Goal: Task Accomplishment & Management: Manage account settings

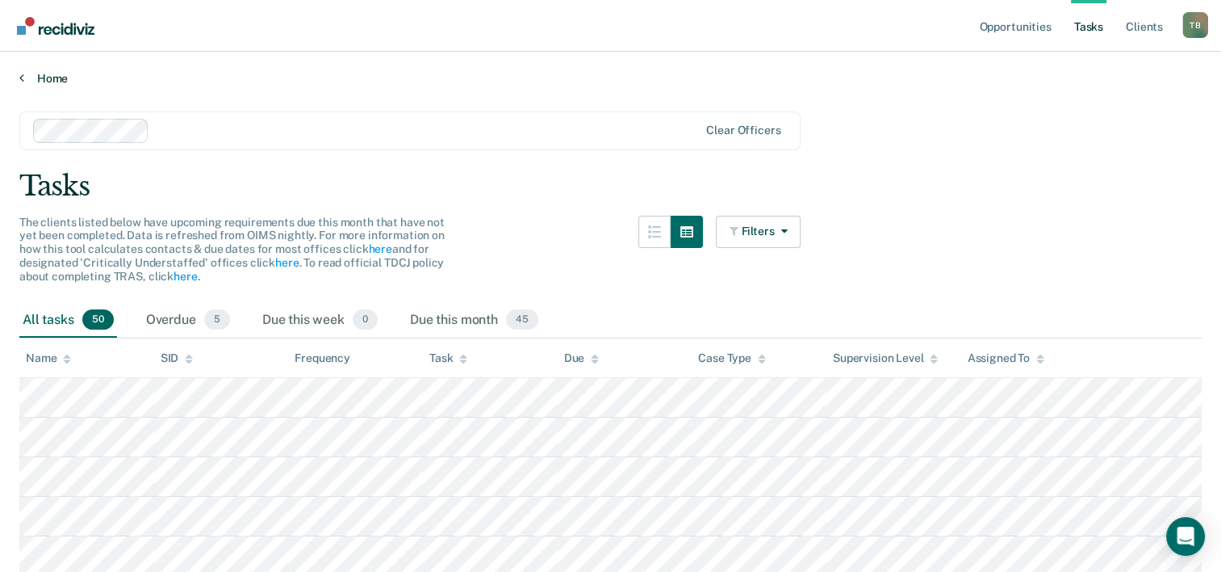
click at [25, 82] on link "Home" at bounding box center [610, 78] width 1183 height 15
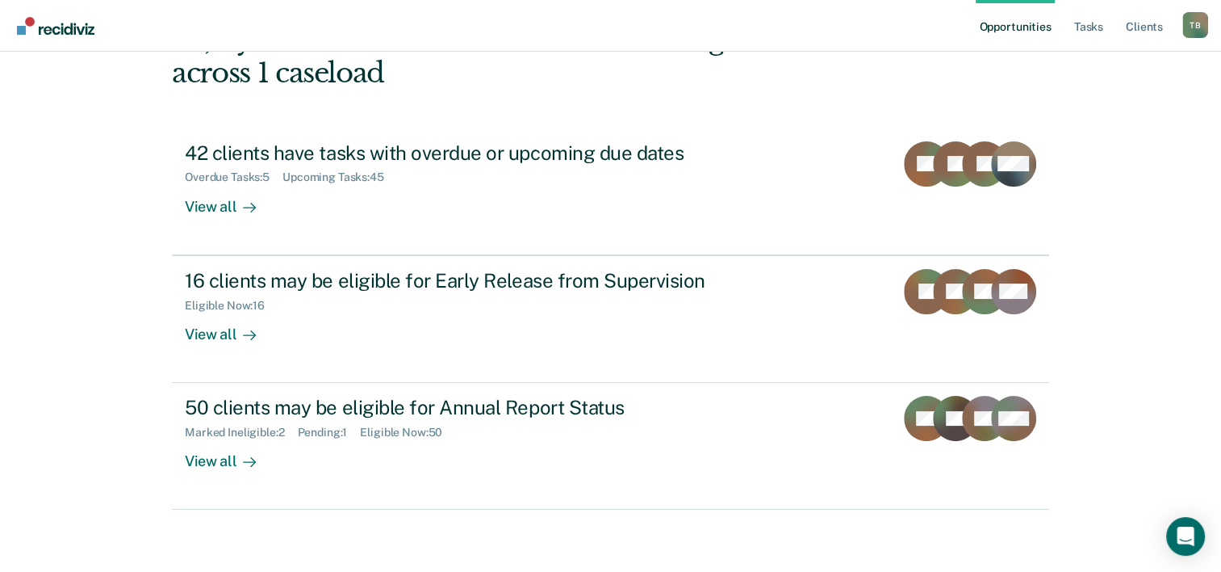
scroll to position [114, 0]
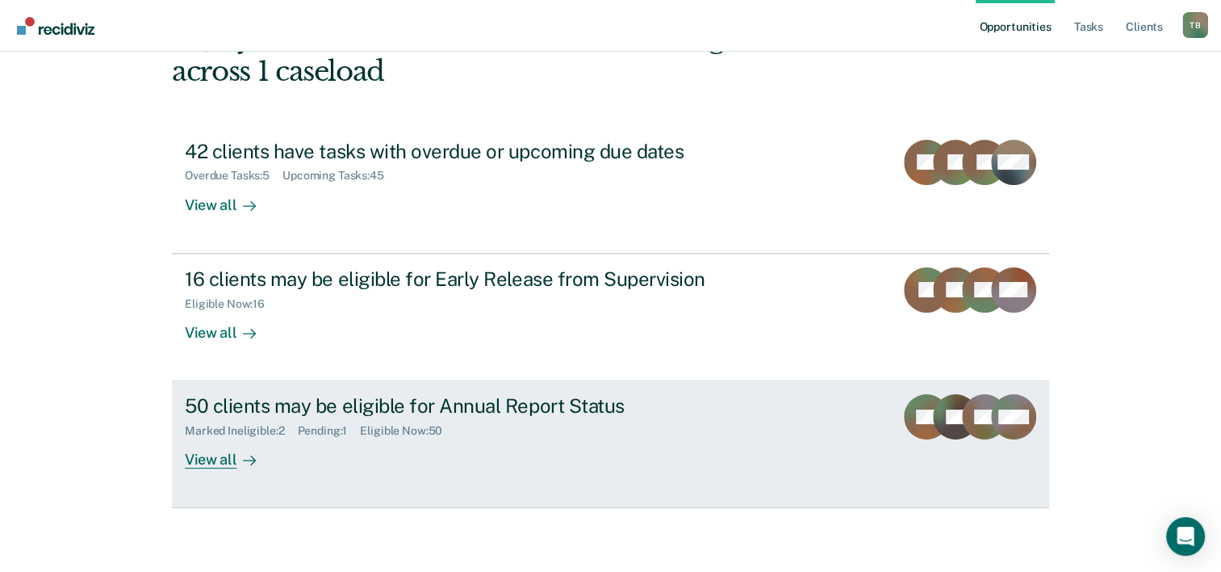
click at [243, 455] on icon at bounding box center [249, 460] width 13 height 13
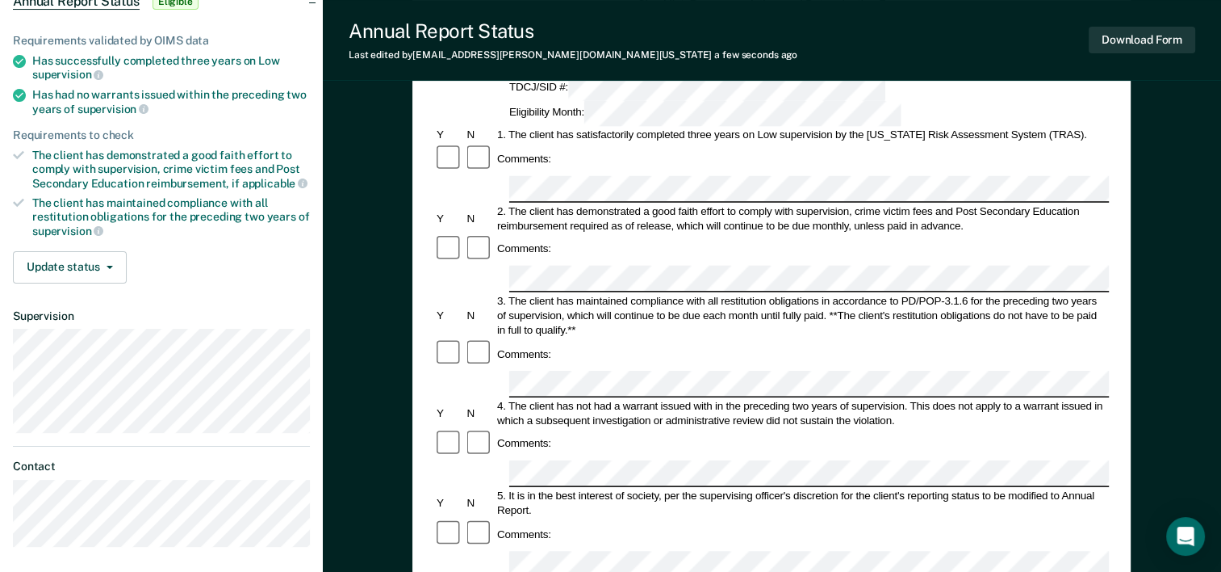
scroll to position [232, 0]
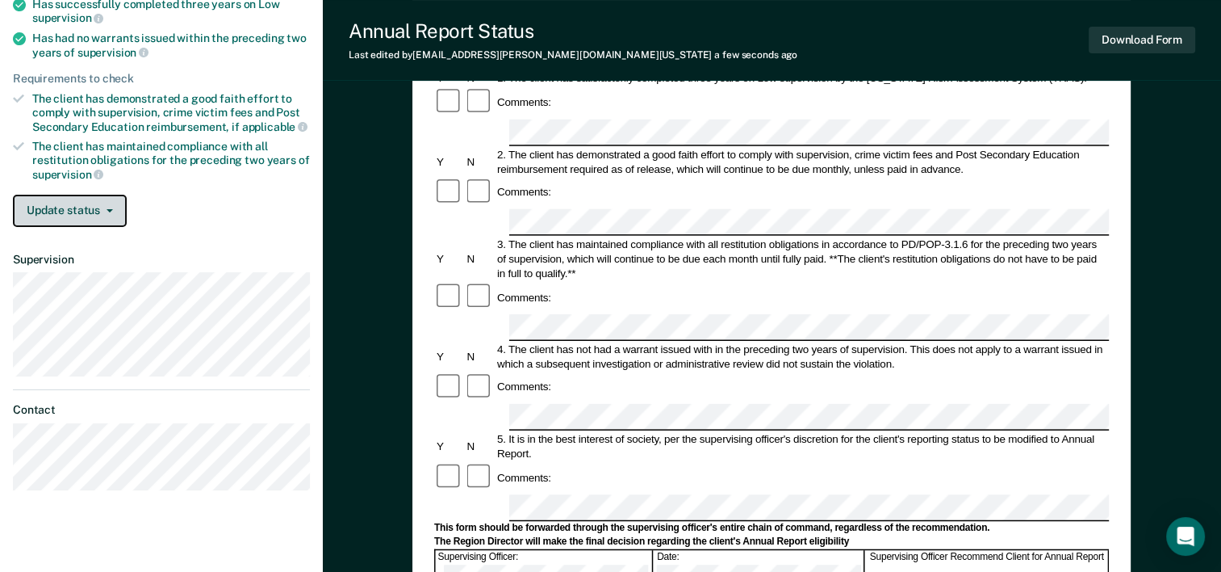
click at [86, 214] on button "Update status" at bounding box center [70, 211] width 114 height 32
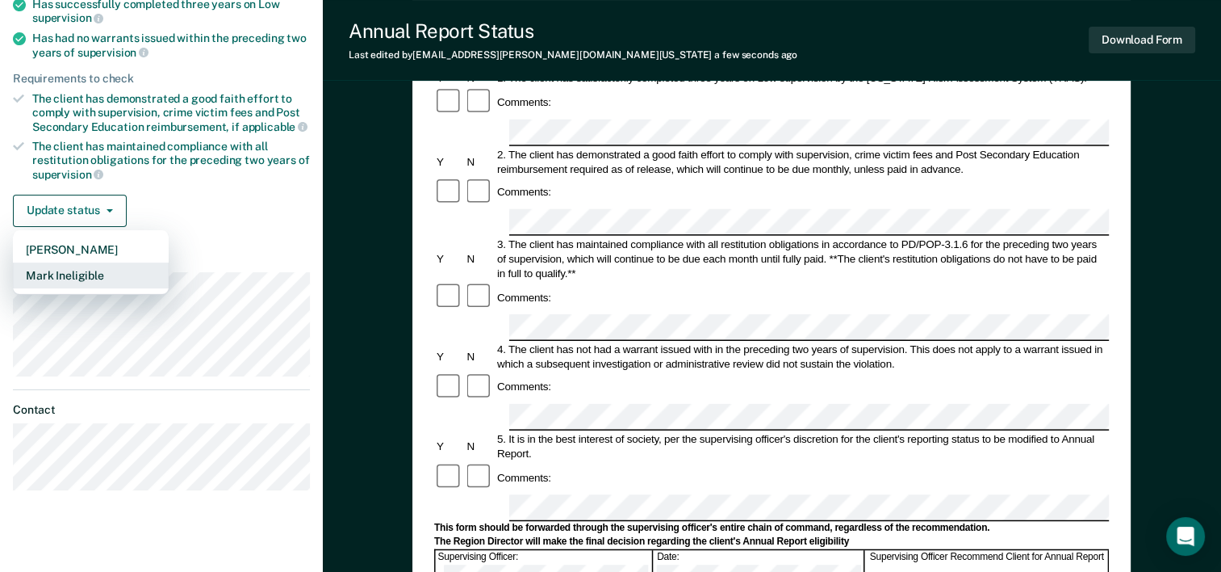
click at [78, 266] on button "Mark Ineligible" at bounding box center [91, 275] width 156 height 26
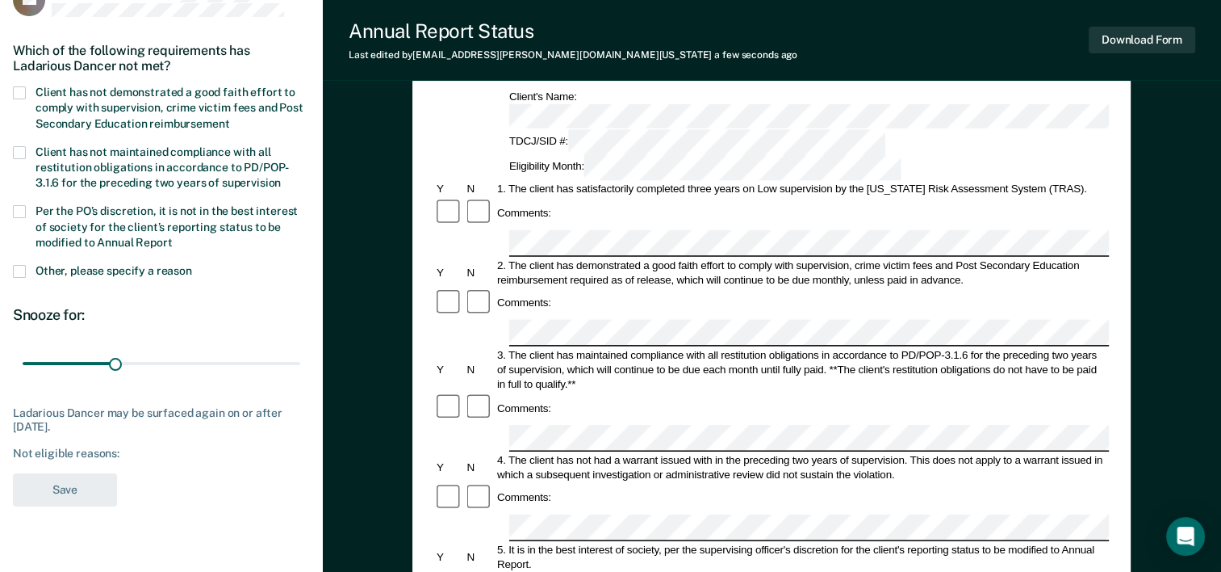
scroll to position [121, 0]
click at [20, 94] on span at bounding box center [19, 93] width 13 height 13
click at [229, 119] on input "Client has not demonstrated a good faith effort to comply with supervision, cri…" at bounding box center [229, 119] width 0 height 0
click at [16, 266] on span at bounding box center [19, 272] width 13 height 13
click at [192, 266] on input "Other, please specify a reason" at bounding box center [192, 266] width 0 height 0
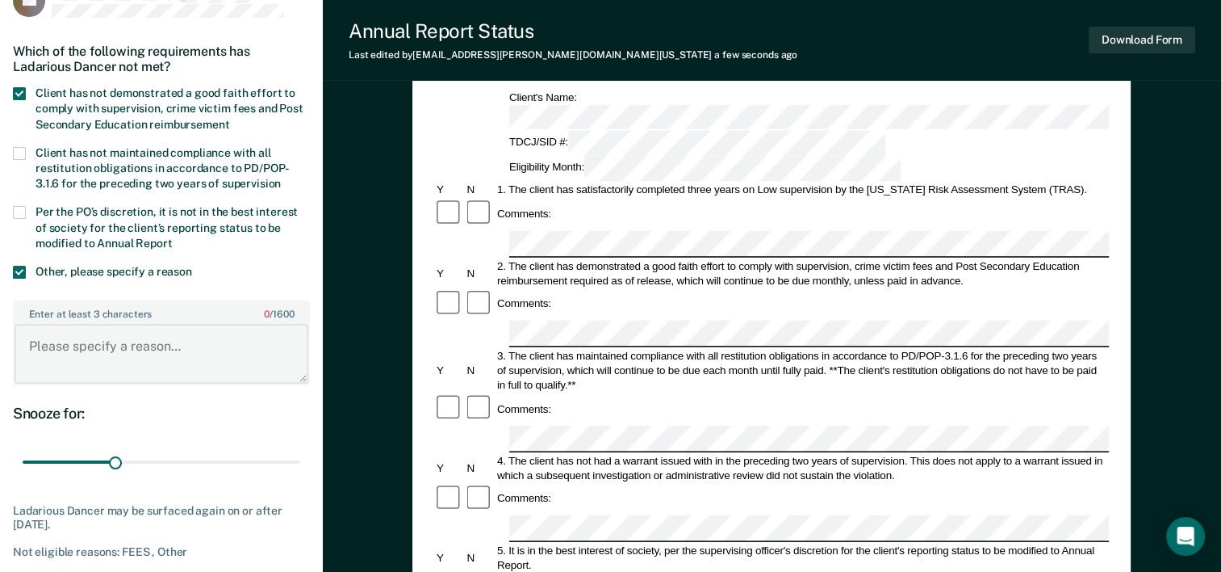
click at [90, 354] on textarea "Enter at least 3 characters 0 / 1600" at bounding box center [162, 354] width 294 height 60
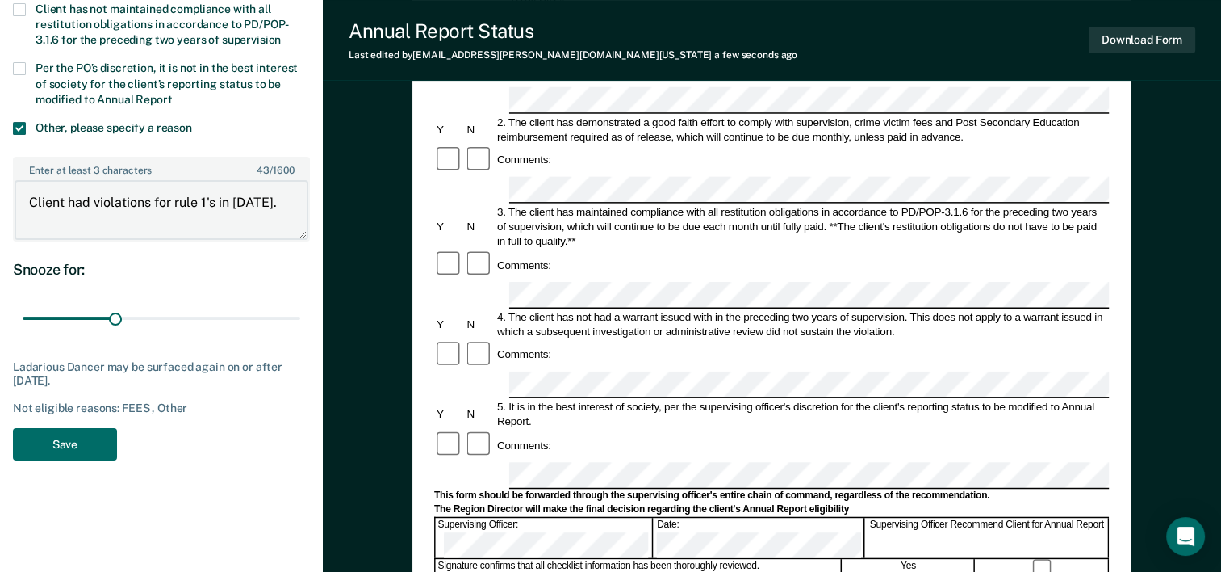
scroll to position [268, 0]
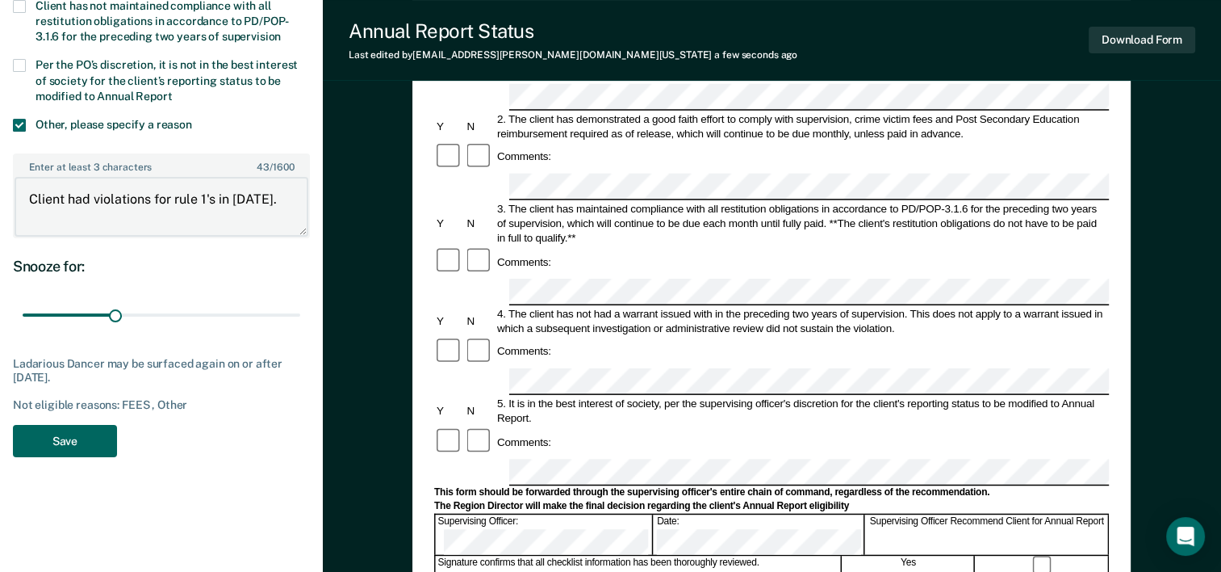
type textarea "Client had violations for rule 1's in 2022."
click at [65, 446] on button "Save" at bounding box center [65, 441] width 104 height 33
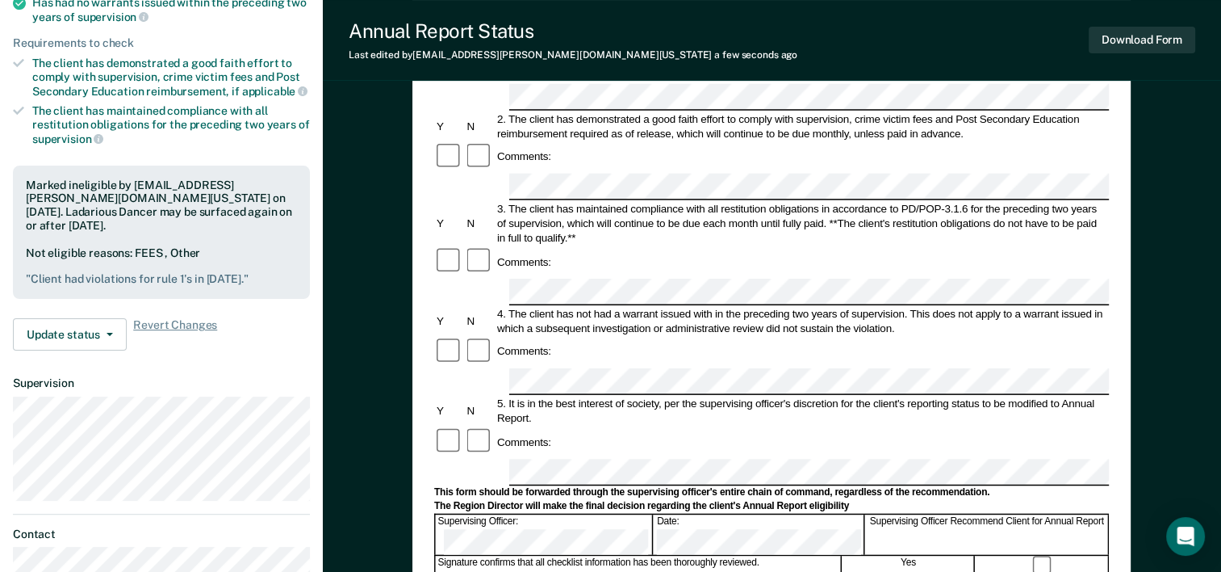
scroll to position [0, 0]
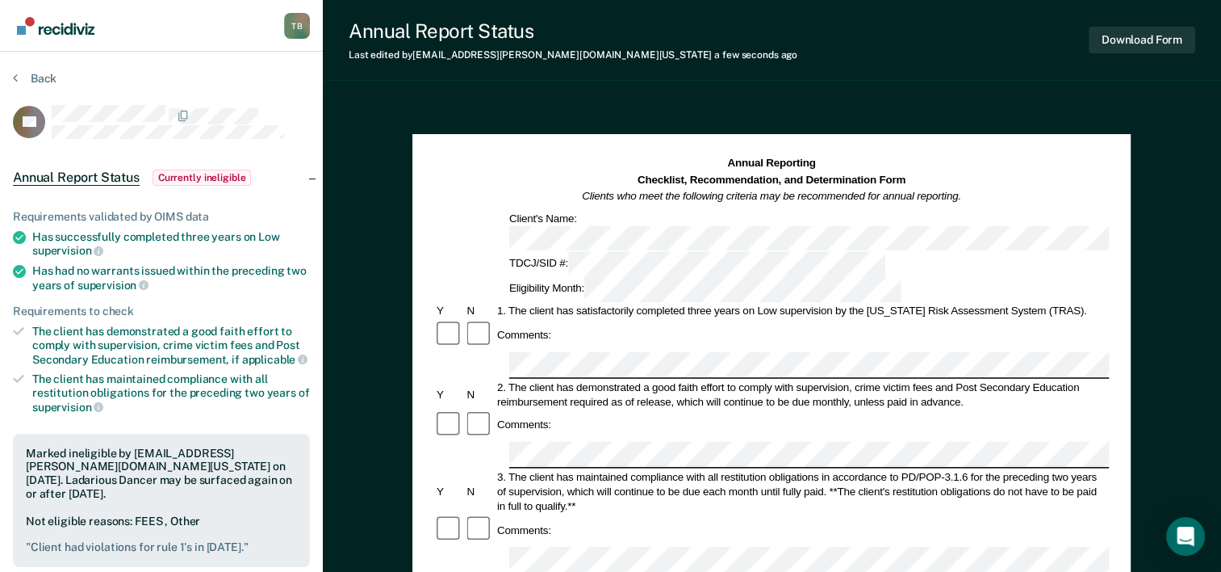
click at [45, 85] on div "Back" at bounding box center [161, 88] width 297 height 34
click at [48, 78] on button "Back" at bounding box center [35, 78] width 44 height 15
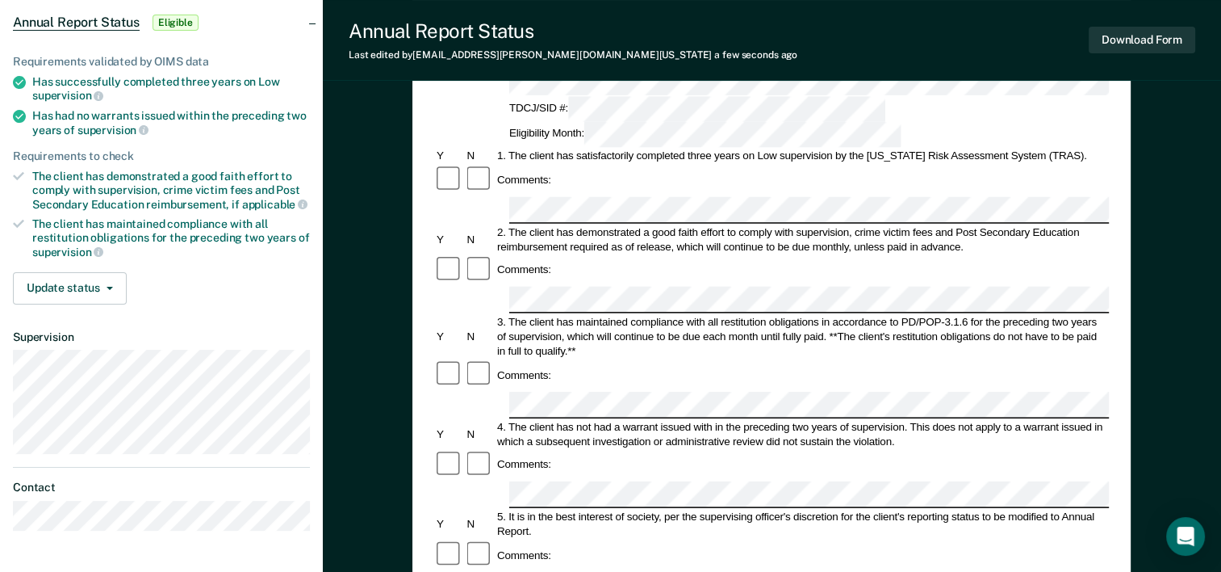
scroll to position [165, 0]
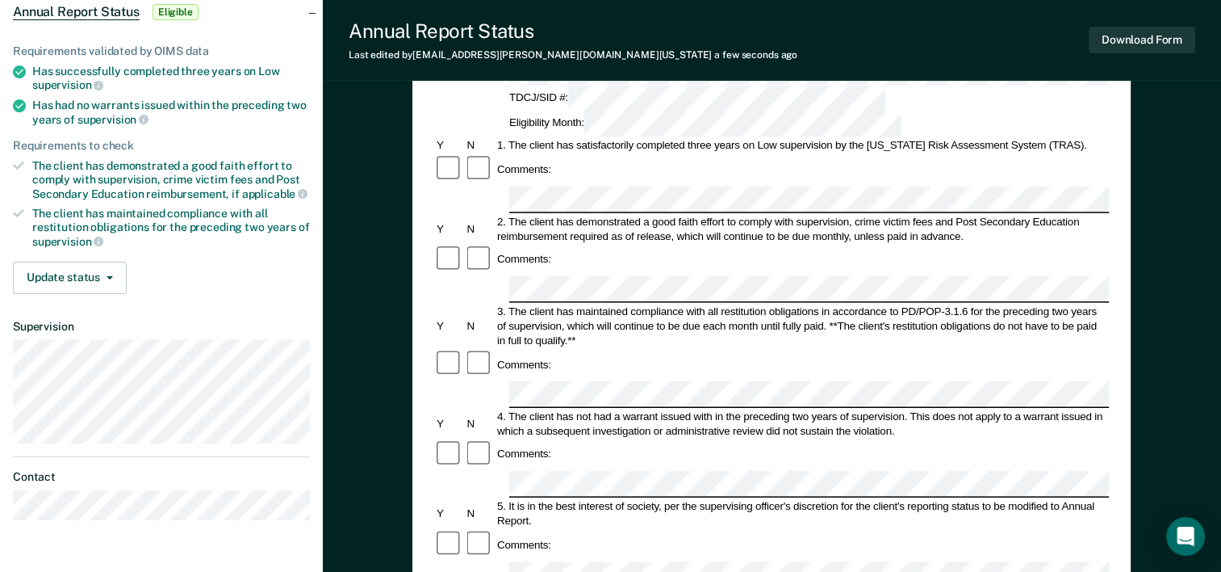
click at [534, 351] on form "Annual Reporting Checklist, Recommendation, and Determination Form Clients who …" at bounding box center [771, 559] width 675 height 1138
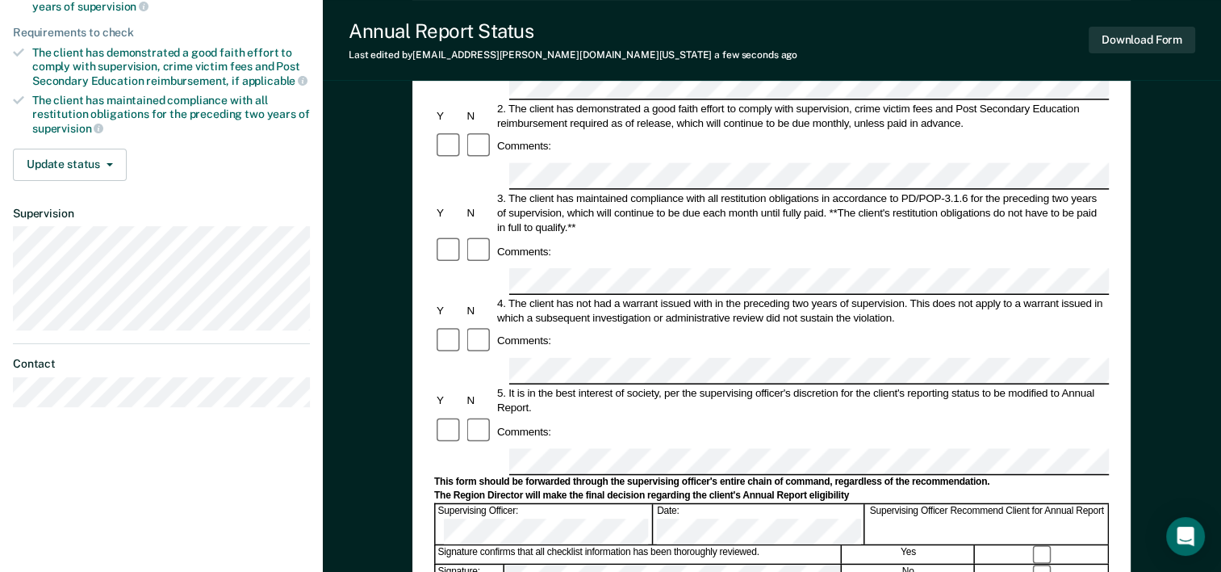
scroll to position [278, 0]
click at [39, 164] on button "Update status" at bounding box center [70, 165] width 114 height 32
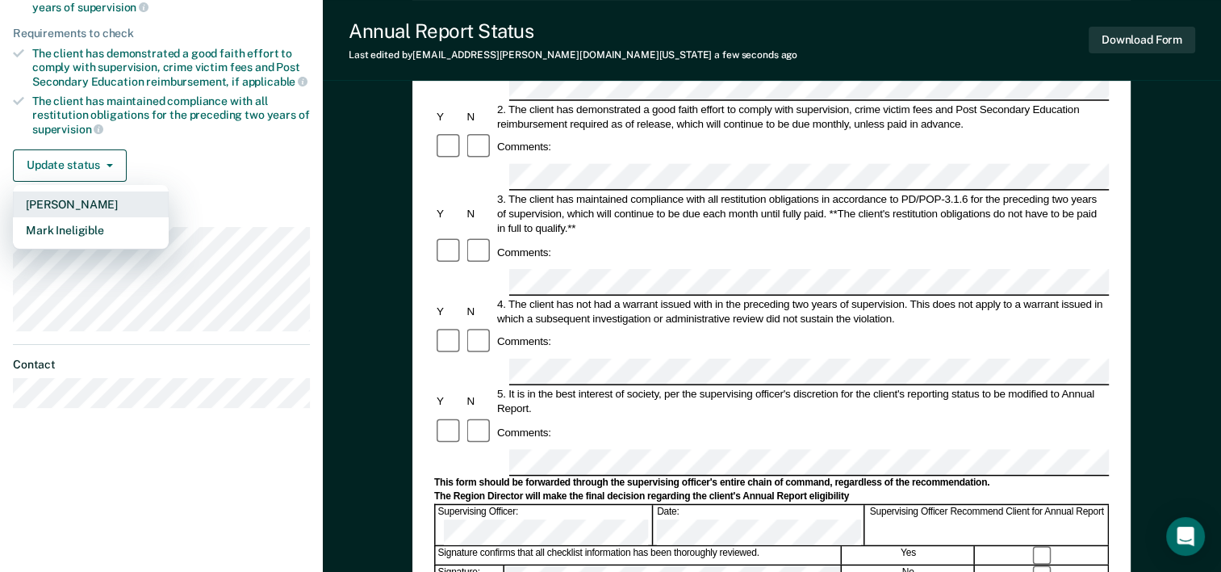
click at [57, 203] on button "Mark Pending" at bounding box center [91, 204] width 156 height 26
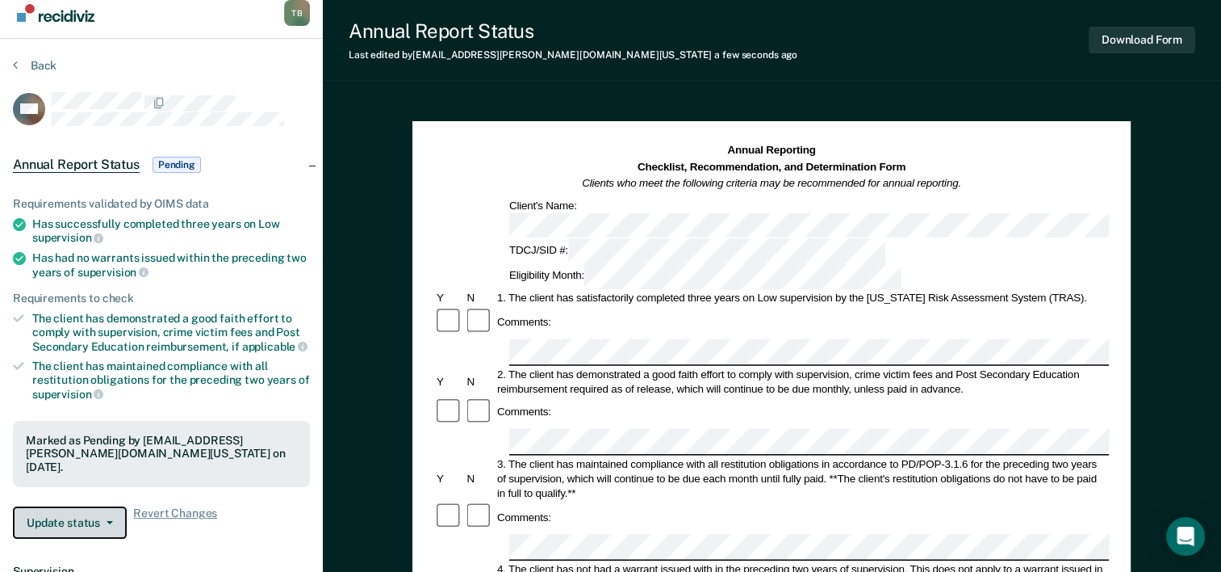
scroll to position [0, 0]
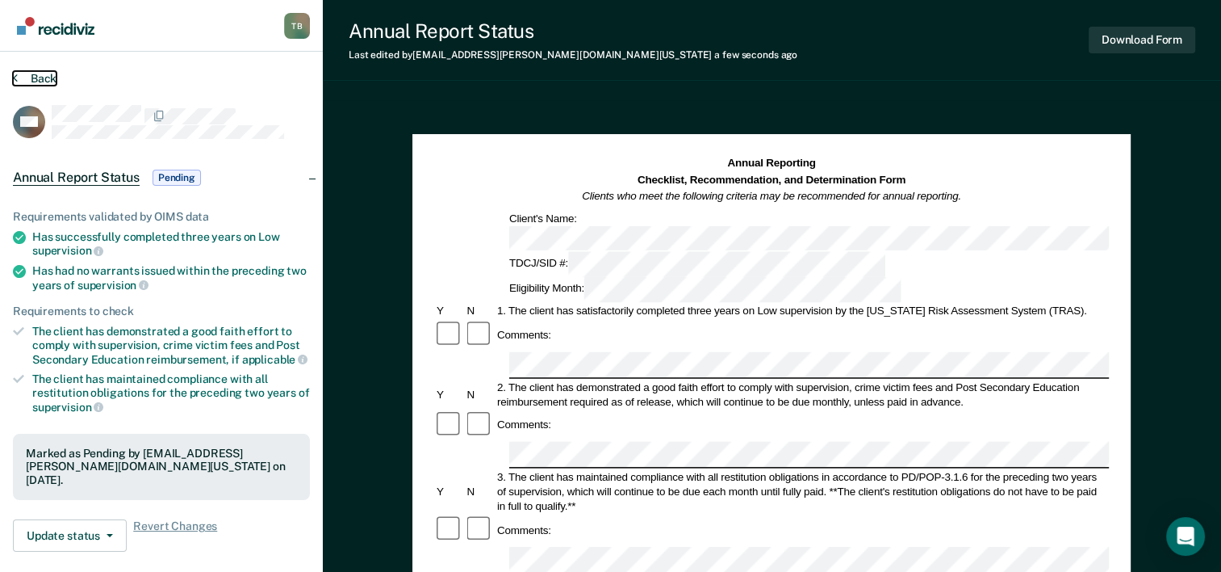
click at [42, 76] on button "Back" at bounding box center [35, 78] width 44 height 15
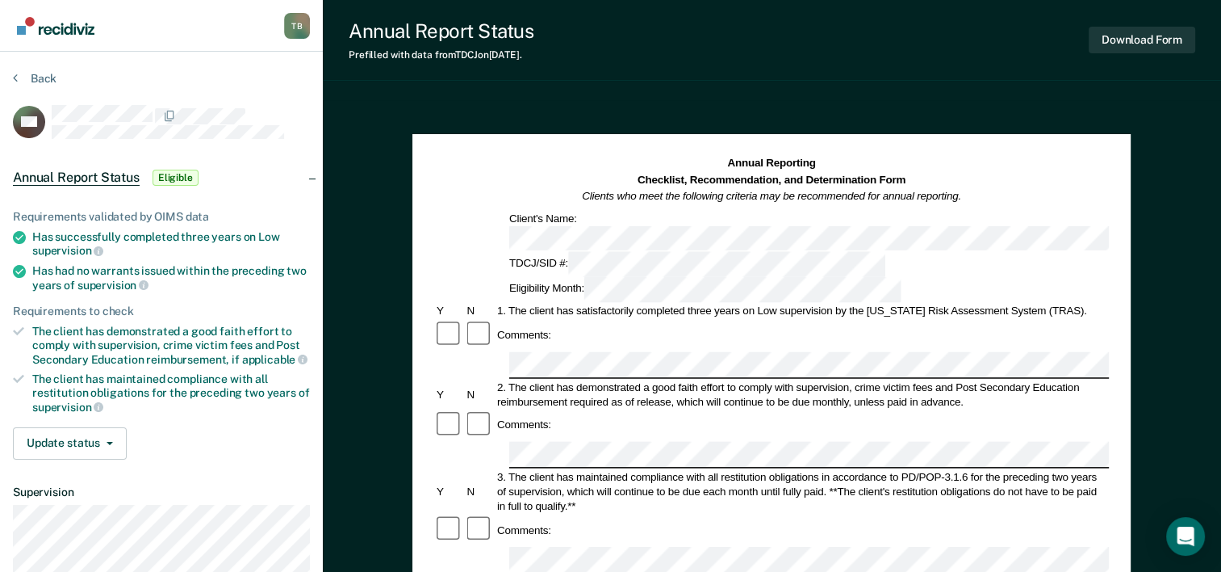
click at [554, 379] on div "2. The client has demonstrated a good faith effort to comply with supervision, …" at bounding box center [802, 393] width 614 height 29
click at [562, 409] on div "Comments:" at bounding box center [771, 424] width 675 height 31
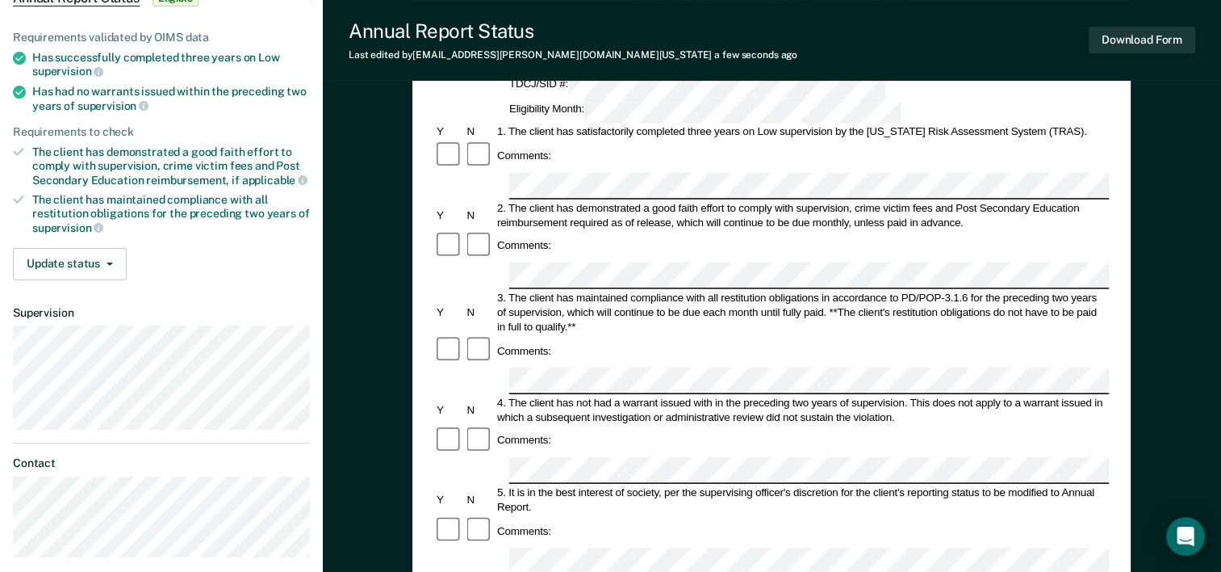
scroll to position [183, 0]
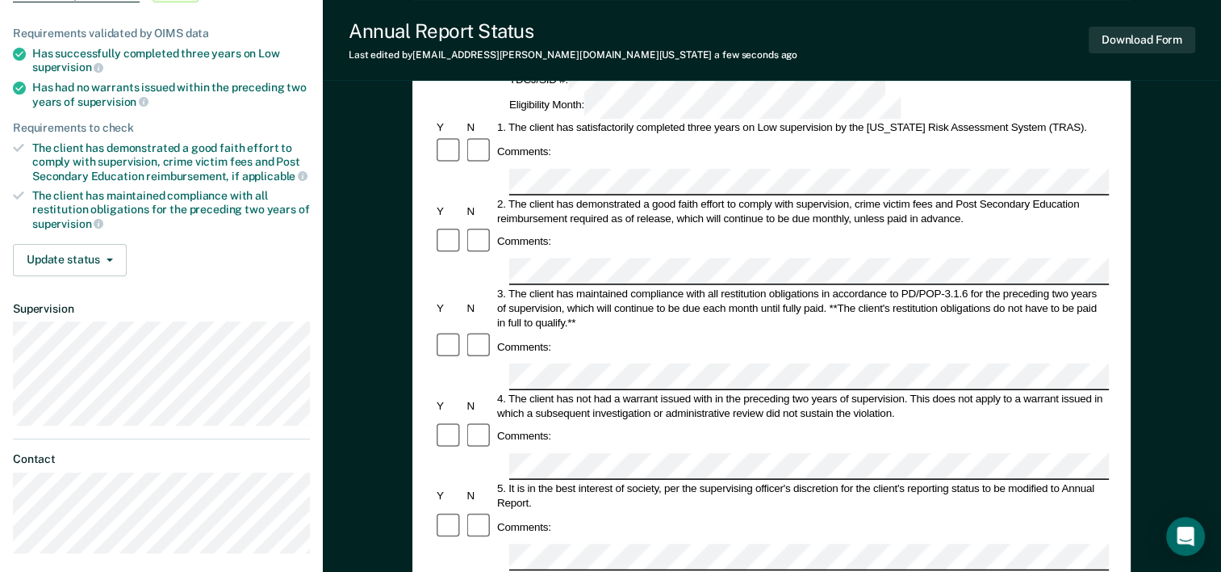
click at [547, 421] on div "Comments:" at bounding box center [771, 436] width 675 height 31
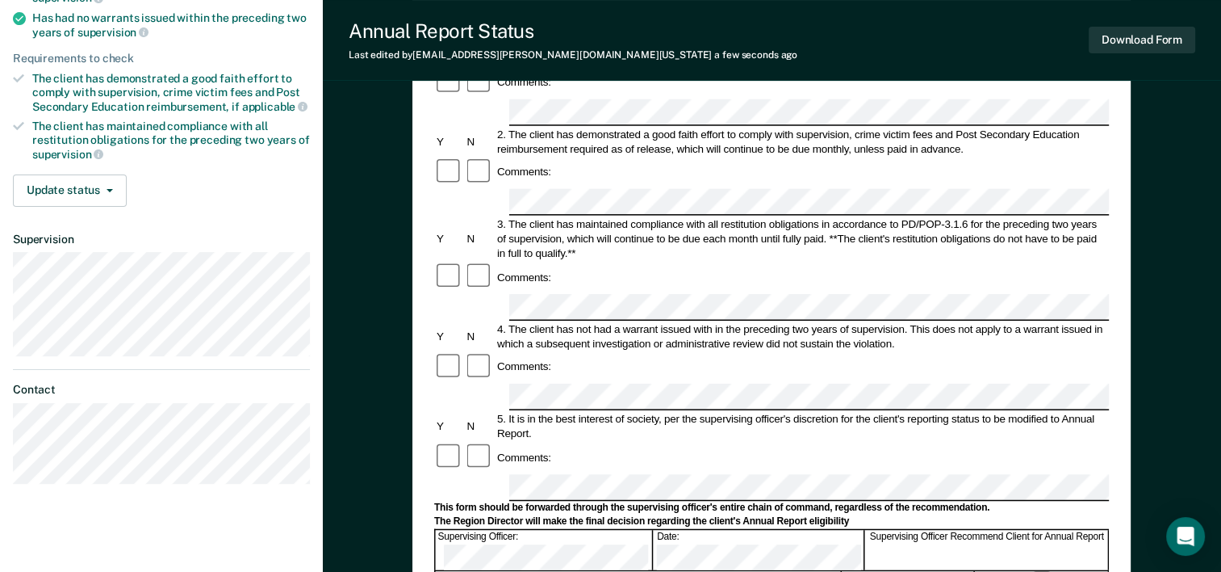
scroll to position [262, 0]
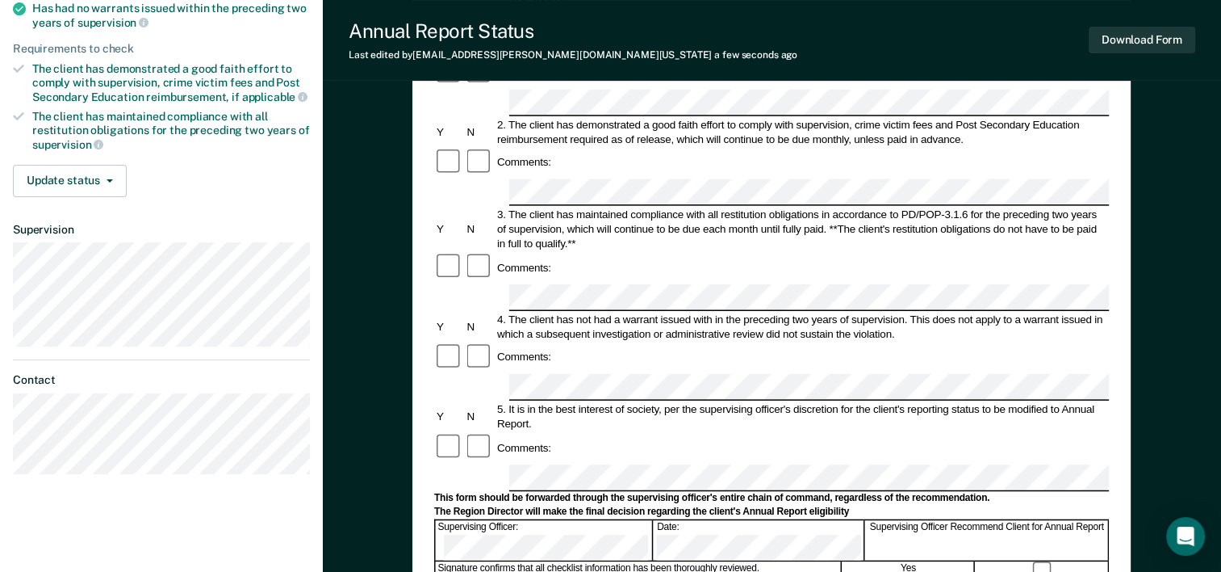
click at [666, 325] on form "Annual Reporting Checklist, Recommendation, and Determination Form Clients who …" at bounding box center [771, 462] width 675 height 1138
click at [109, 179] on icon "button" at bounding box center [110, 180] width 6 height 3
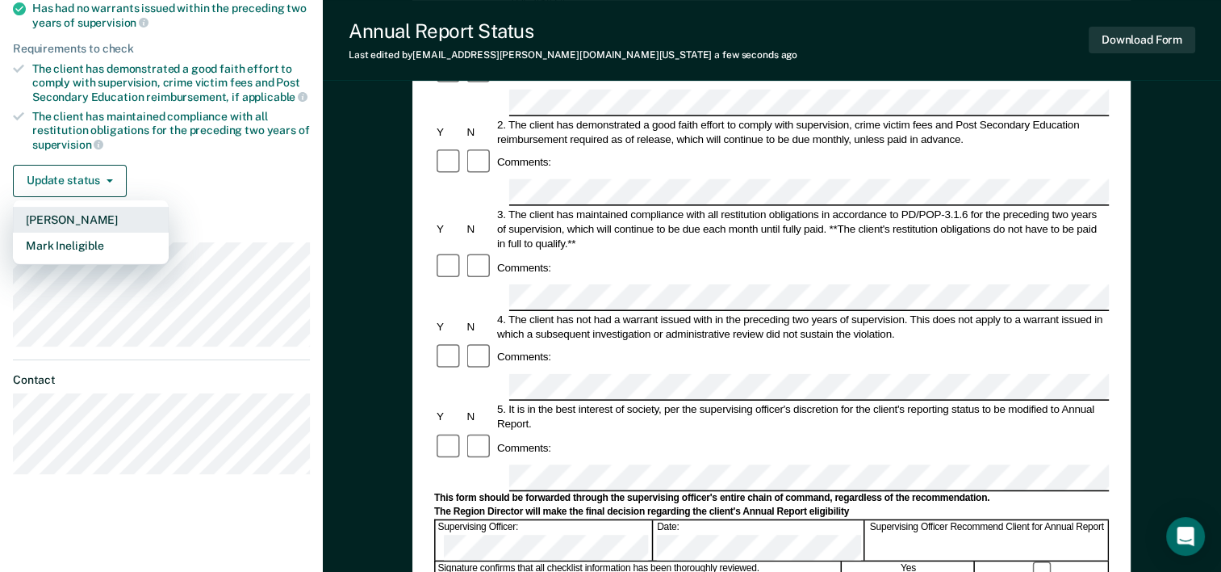
click at [101, 212] on button "Mark Pending" at bounding box center [91, 220] width 156 height 26
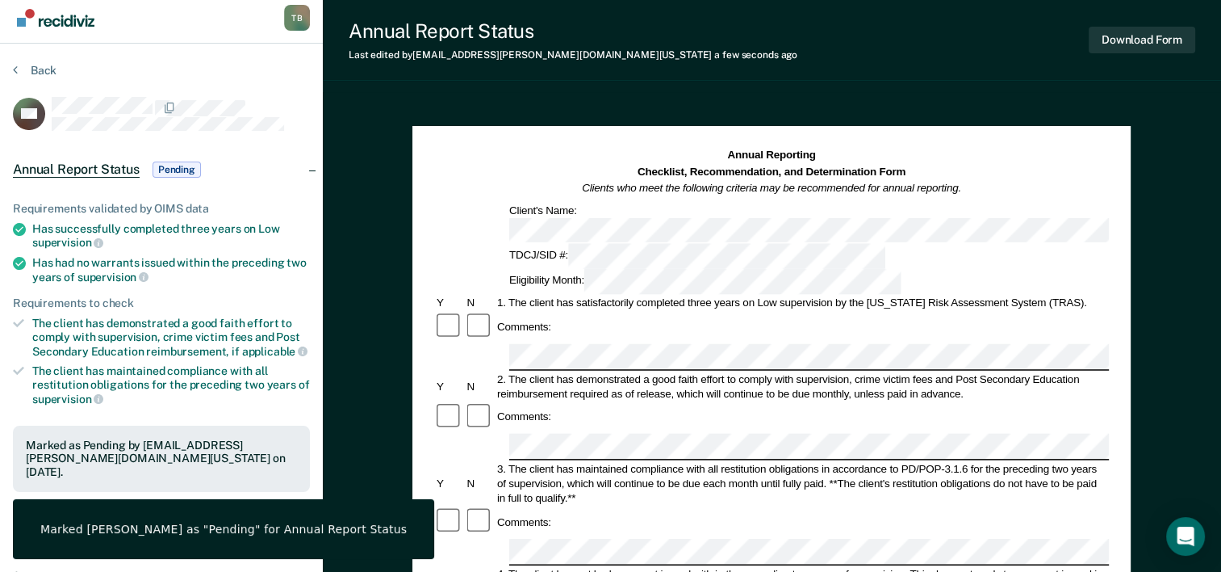
scroll to position [0, 0]
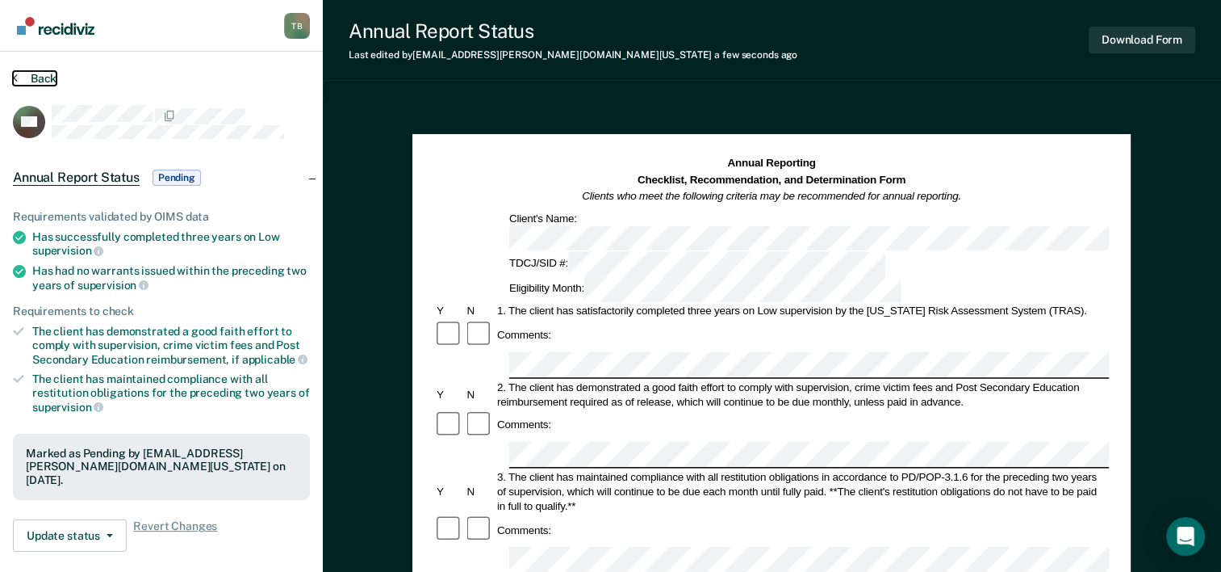
click at [47, 78] on button "Back" at bounding box center [35, 78] width 44 height 15
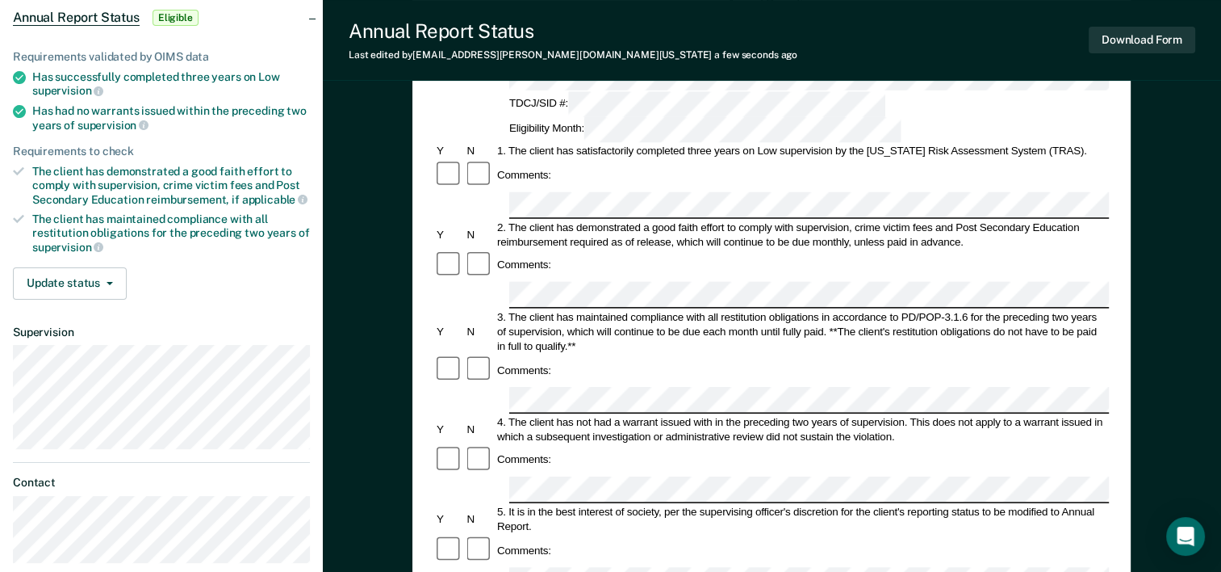
scroll to position [181, 0]
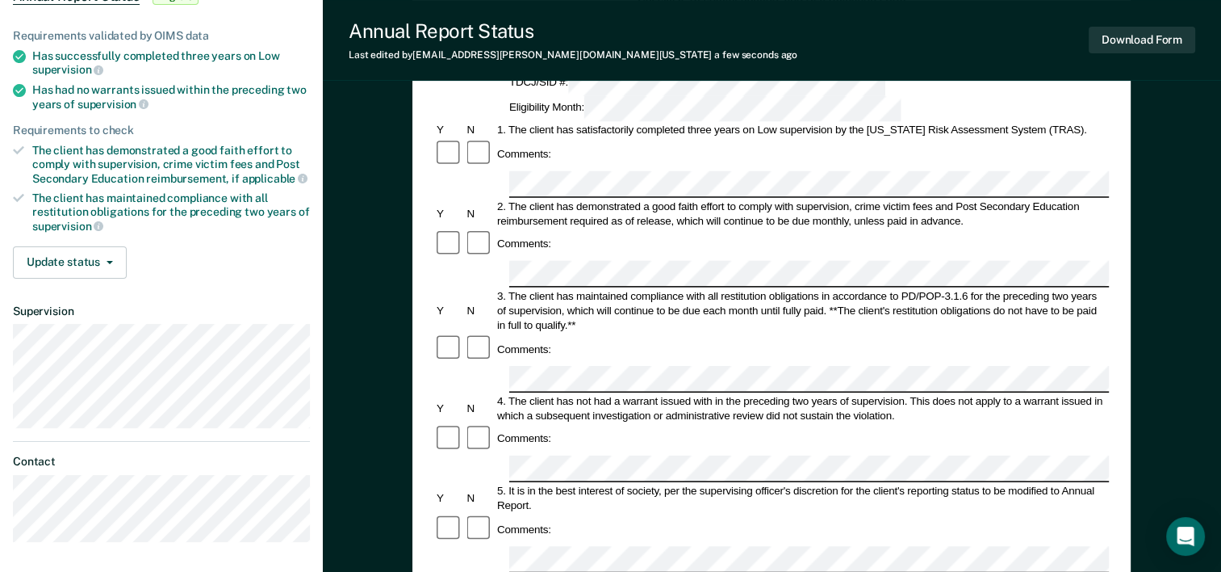
click at [781, 513] on div "Comments:" at bounding box center [771, 528] width 675 height 31
click at [90, 255] on button "Update status" at bounding box center [70, 262] width 114 height 32
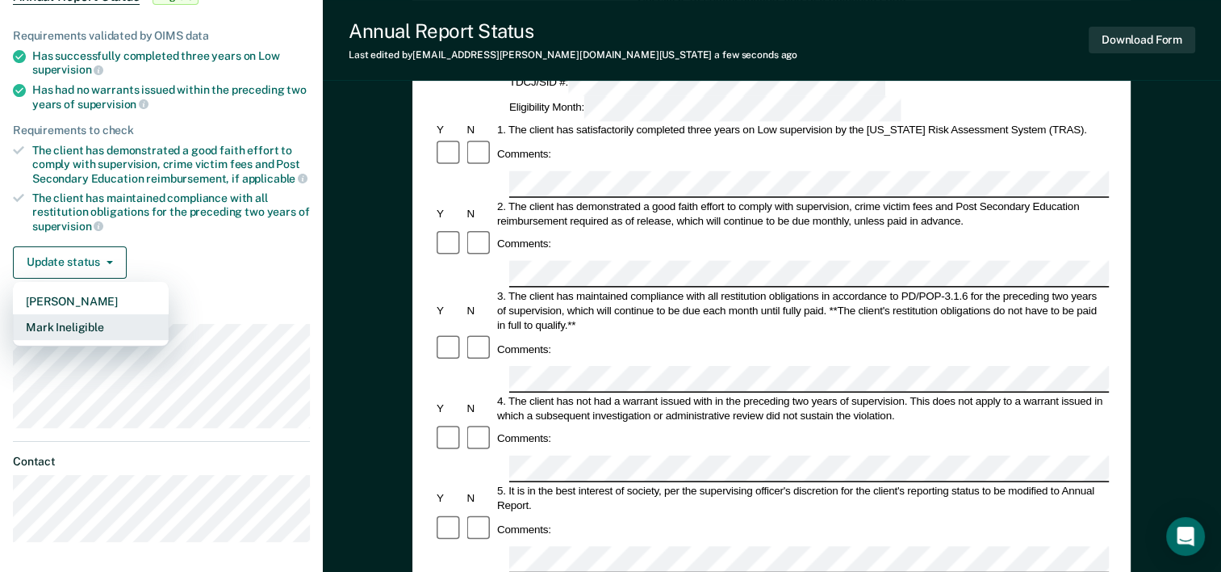
click at [93, 323] on button "Mark Ineligible" at bounding box center [91, 327] width 156 height 26
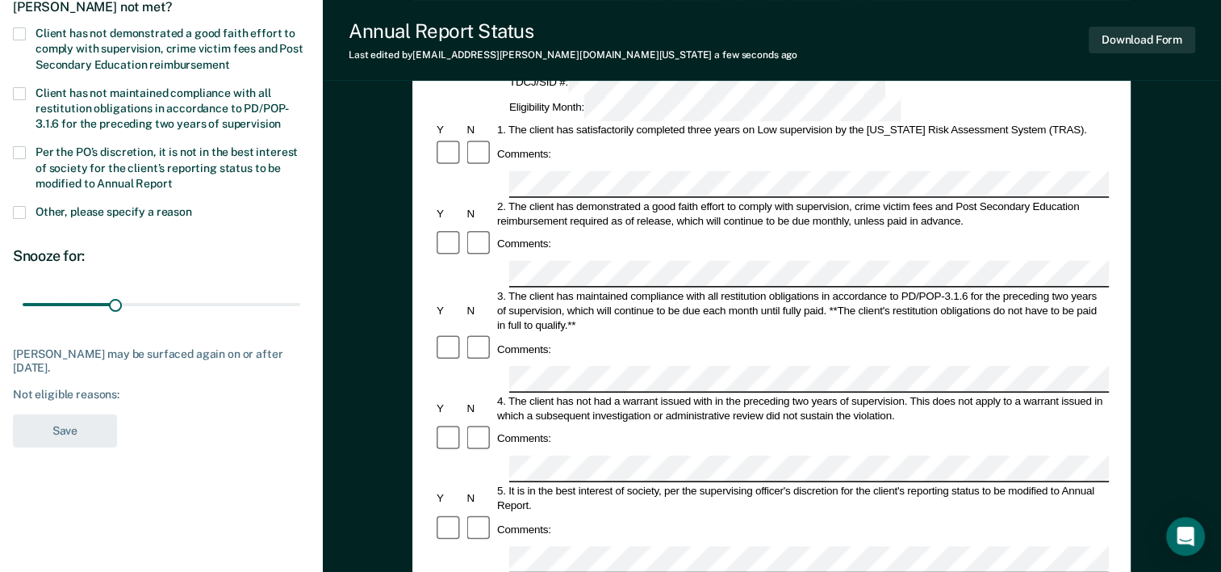
click at [16, 30] on span at bounding box center [19, 33] width 13 height 13
click at [229, 59] on input "Client has not demonstrated a good faith effort to comply with supervision, cri…" at bounding box center [229, 59] width 0 height 0
click at [24, 209] on span at bounding box center [19, 212] width 13 height 13
click at [192, 206] on input "Other, please specify a reason" at bounding box center [192, 206] width 0 height 0
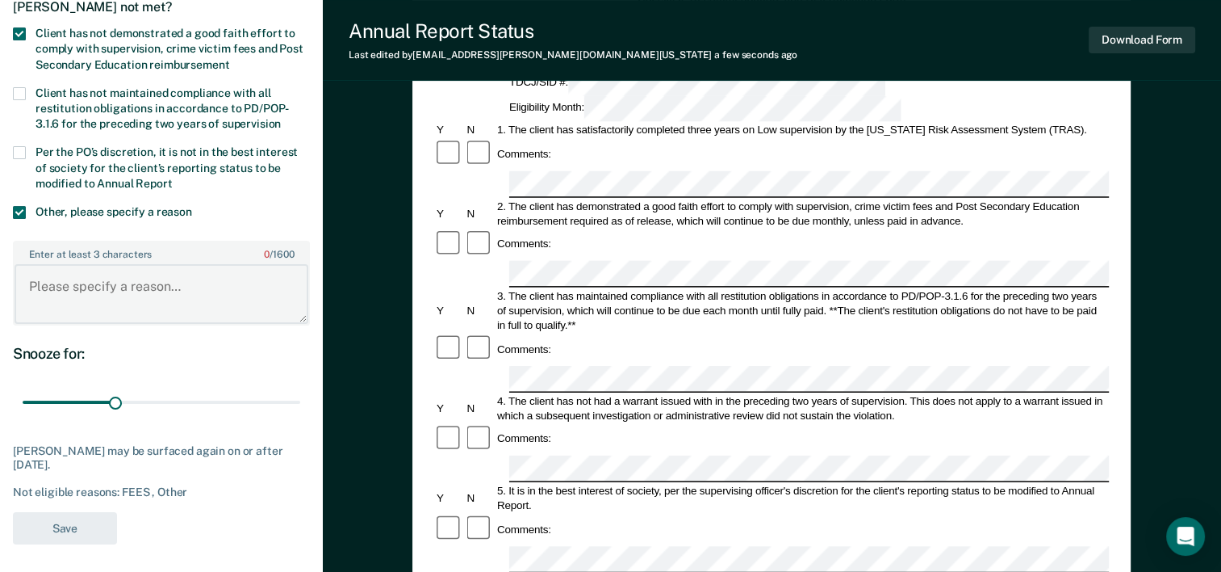
click at [111, 287] on textarea "Enter at least 3 characters 0 / 1600" at bounding box center [162, 294] width 294 height 60
type textarea "Client had 3 rule 2's in the past."
click at [61, 518] on button "Save" at bounding box center [65, 528] width 104 height 33
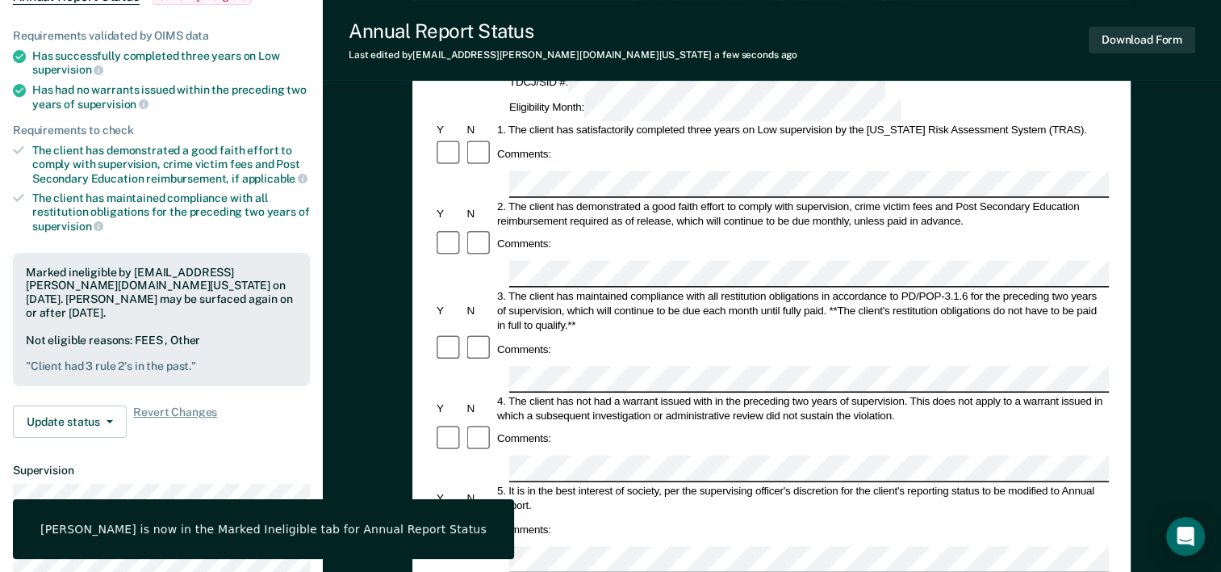
scroll to position [0, 0]
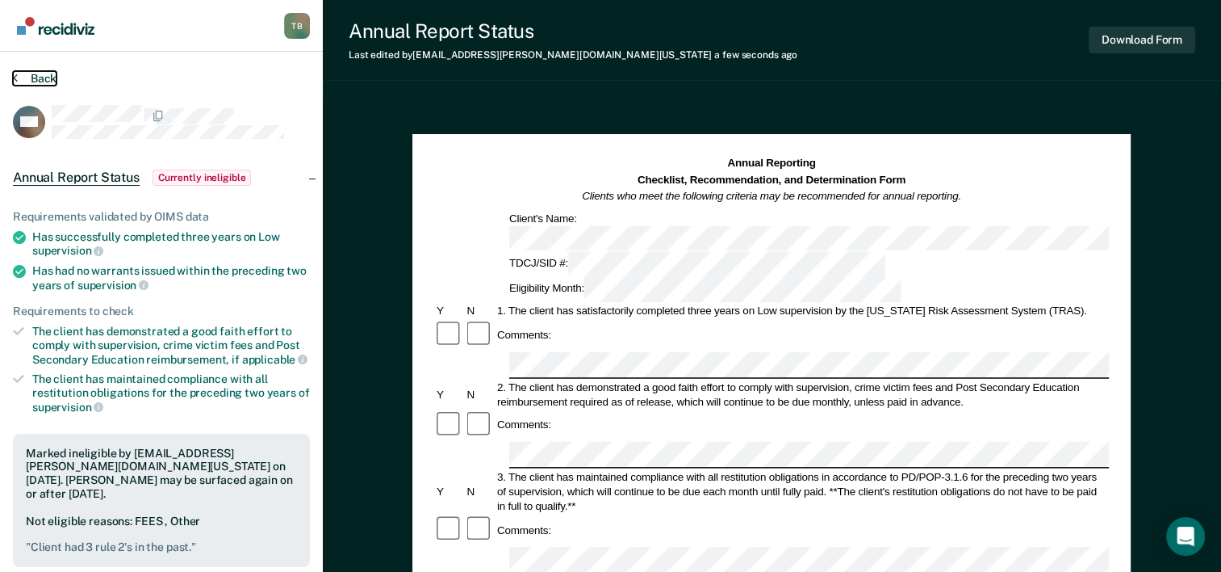
click at [29, 72] on button "Back" at bounding box center [35, 78] width 44 height 15
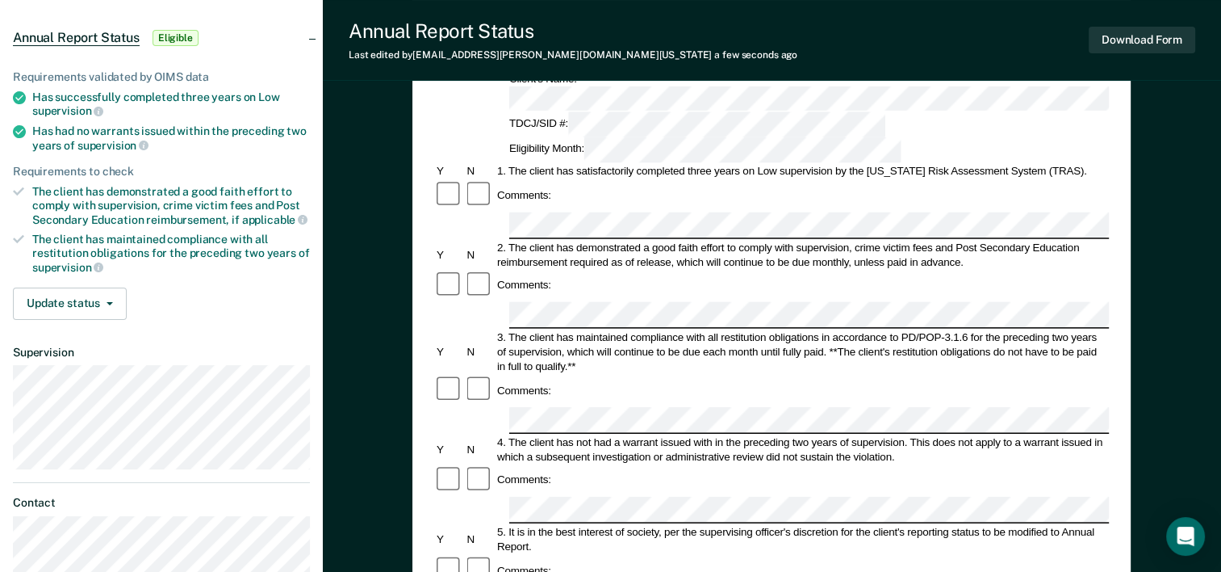
scroll to position [149, 0]
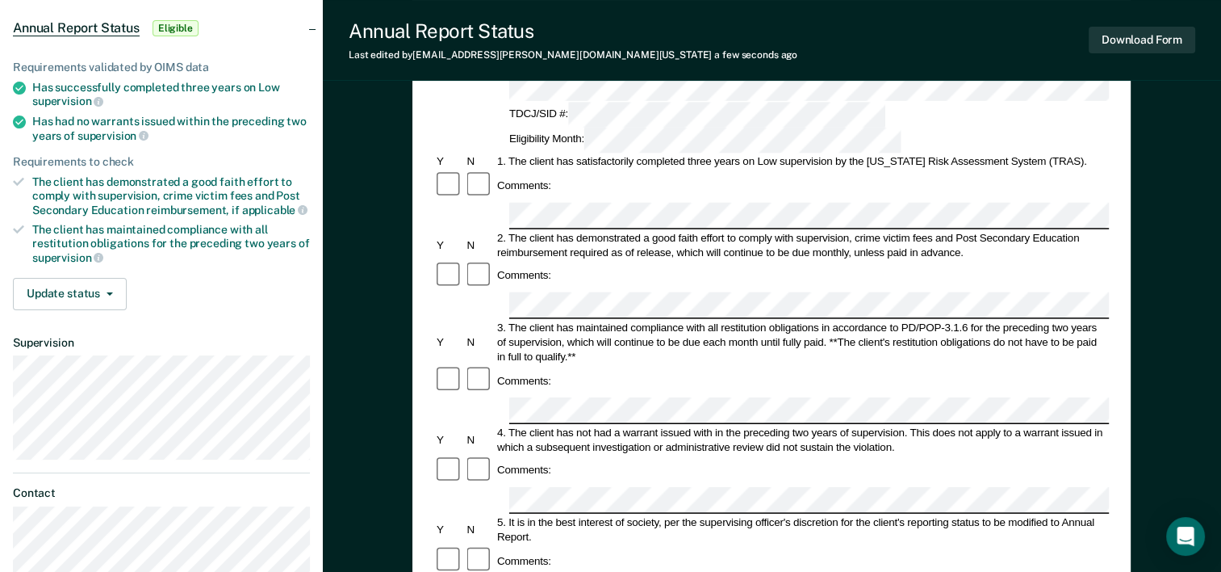
click at [589, 454] on div "Comments:" at bounding box center [771, 469] width 675 height 31
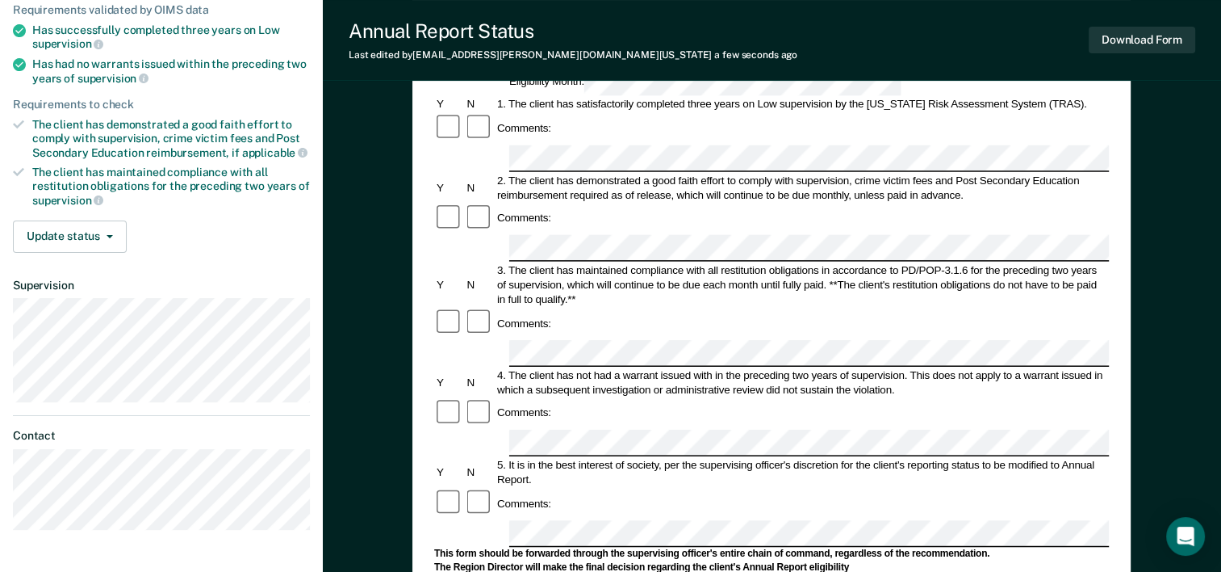
scroll to position [214, 0]
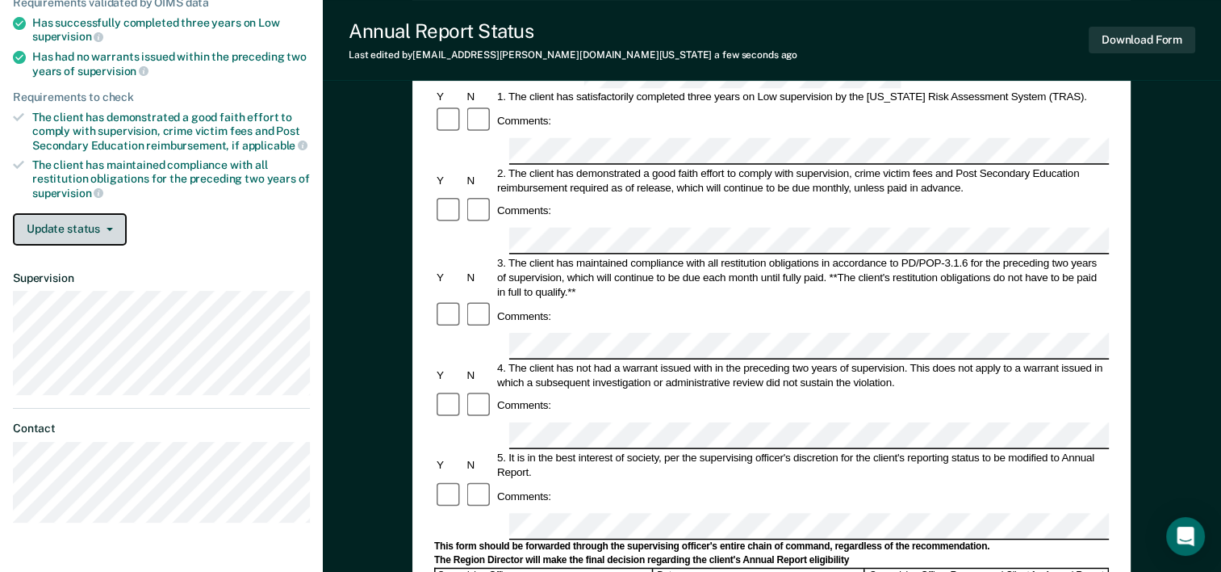
click at [91, 234] on button "Update status" at bounding box center [70, 229] width 114 height 32
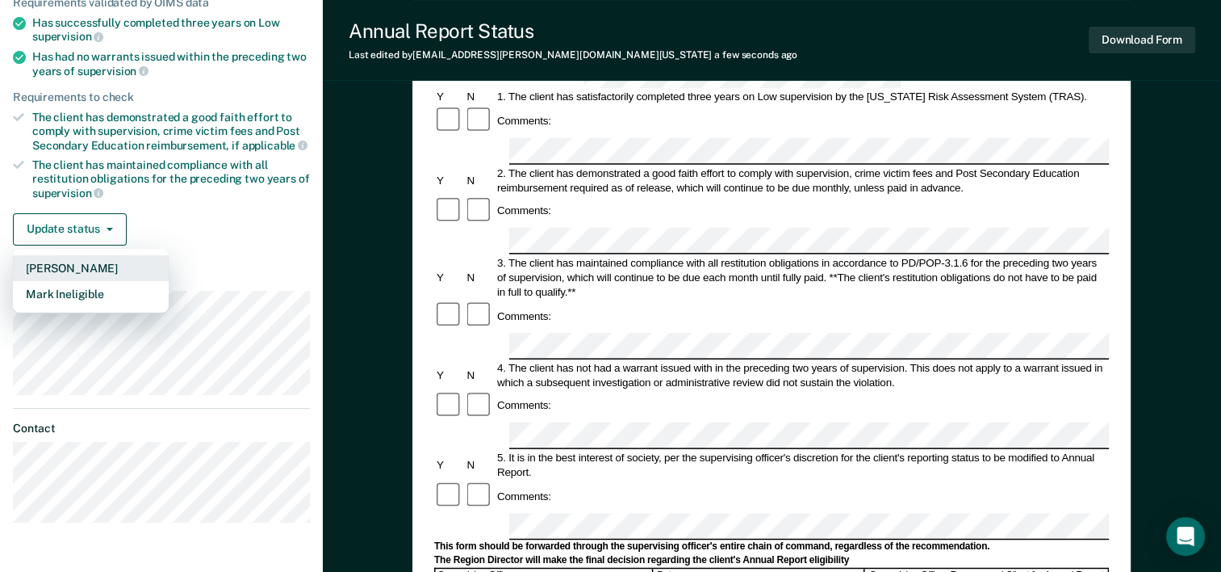
click at [94, 257] on button "Mark Pending" at bounding box center [91, 268] width 156 height 26
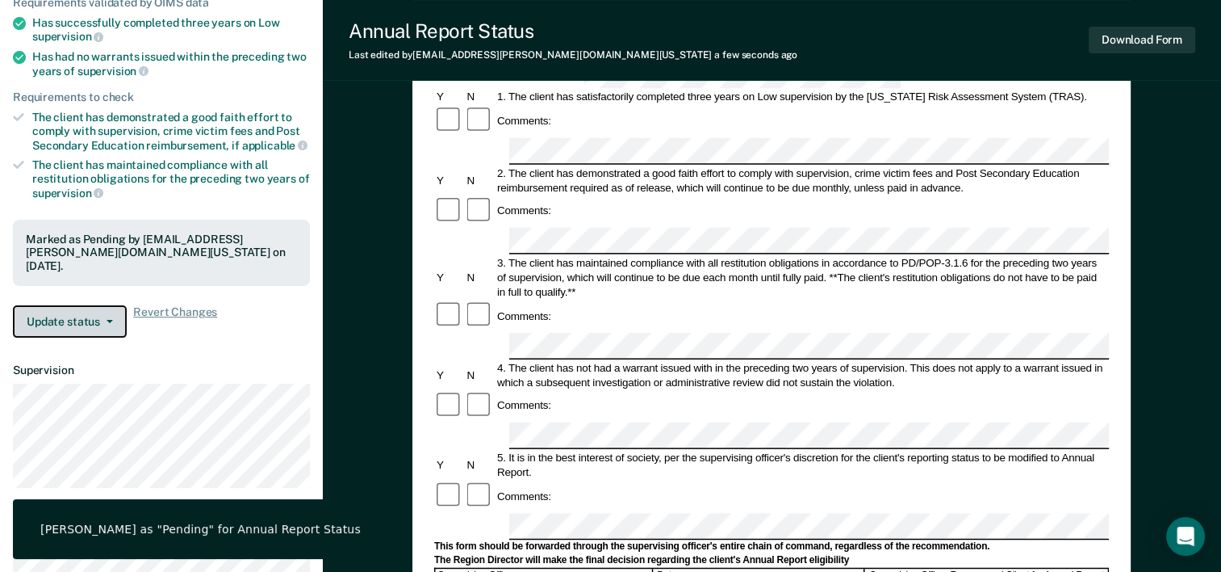
scroll to position [0, 0]
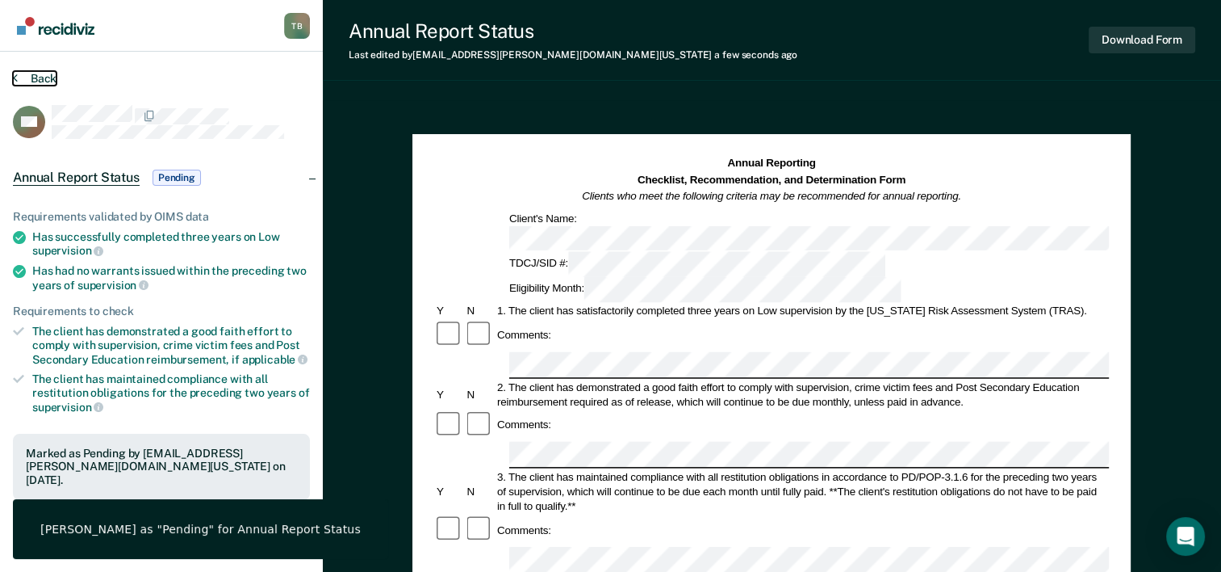
click at [31, 77] on button "Back" at bounding box center [35, 78] width 44 height 15
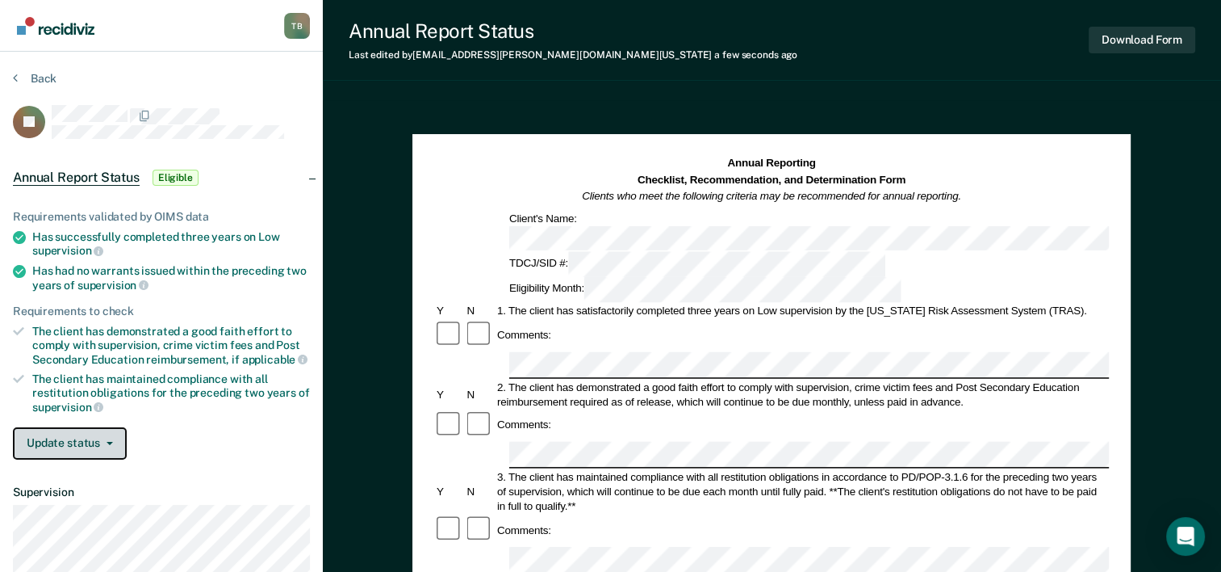
click at [48, 442] on button "Update status" at bounding box center [70, 443] width 114 height 32
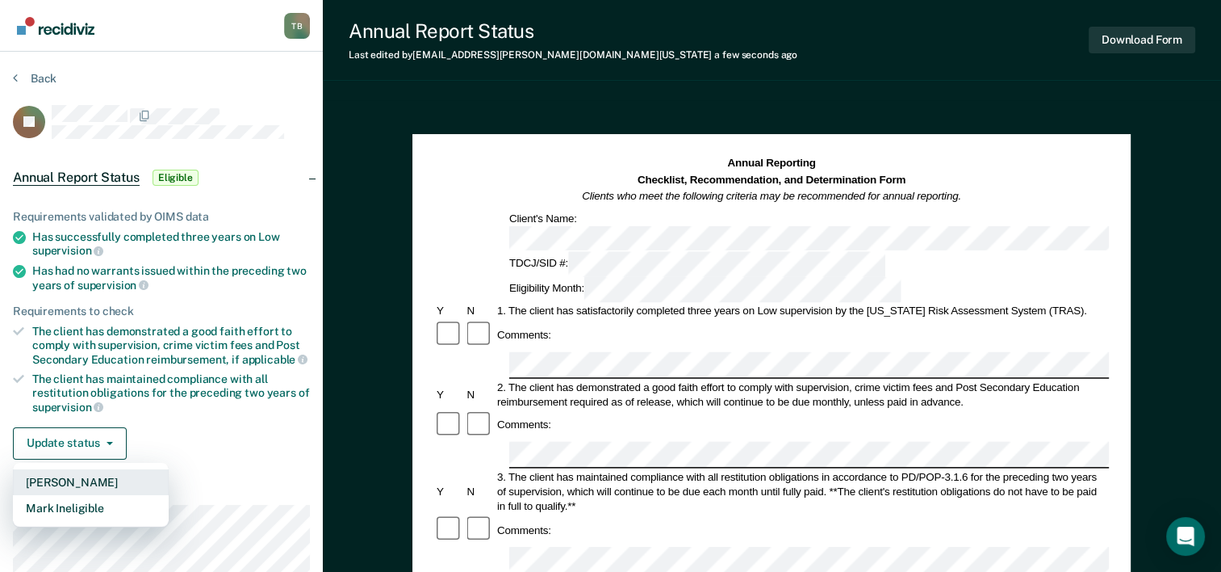
click at [56, 481] on button "Mark Pending" at bounding box center [91, 482] width 156 height 26
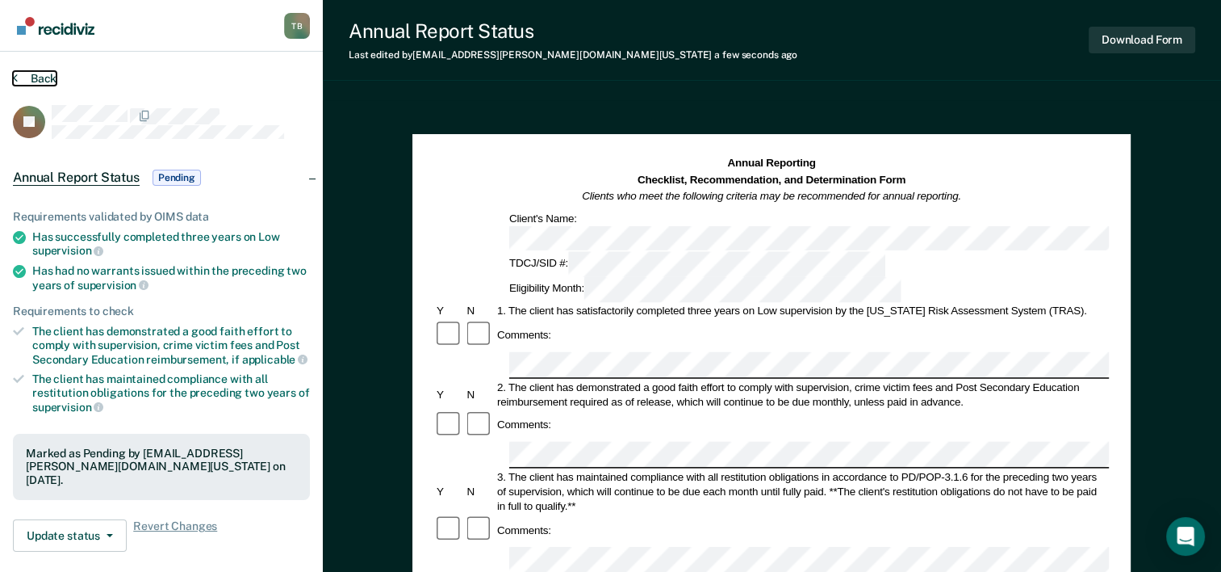
click at [52, 78] on button "Back" at bounding box center [35, 78] width 44 height 15
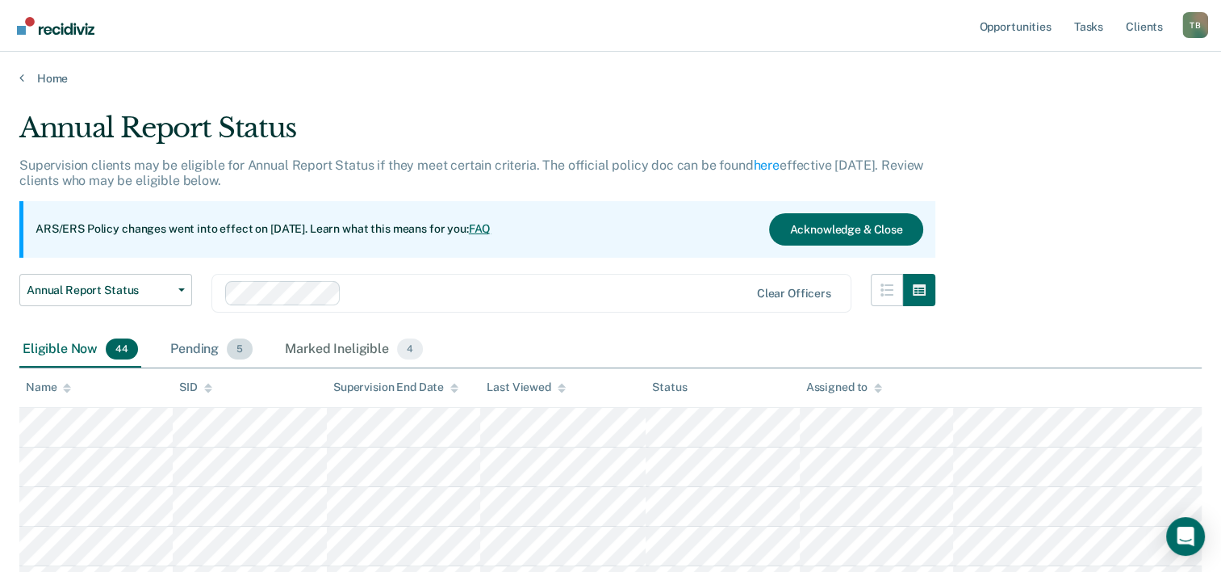
click at [216, 342] on div "Pending 5" at bounding box center [211, 350] width 89 height 36
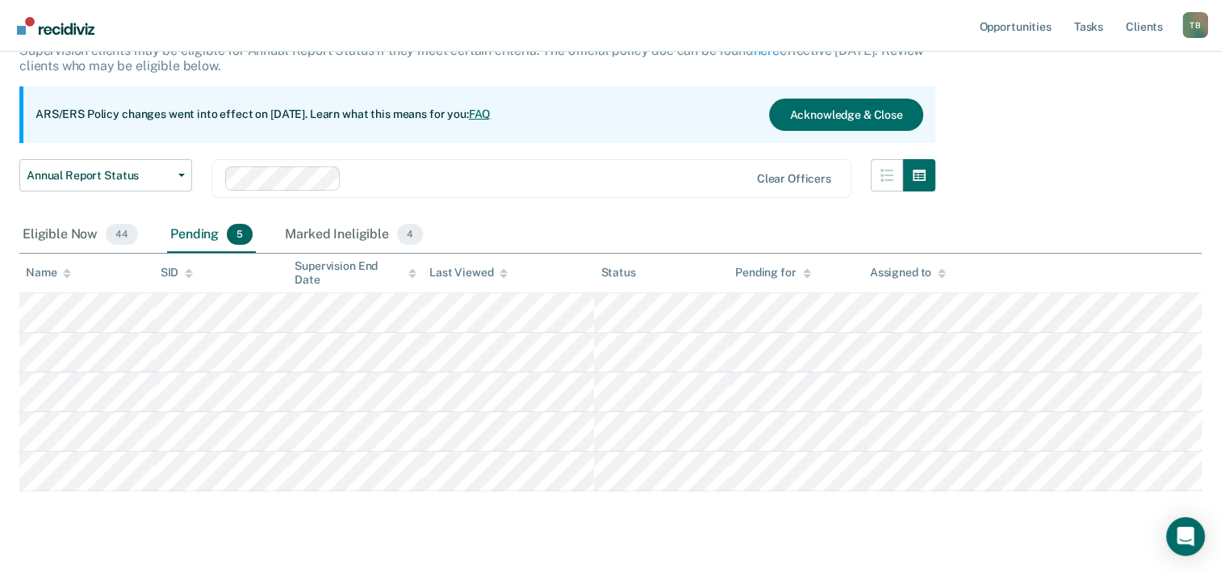
scroll to position [132, 0]
